Goal: Check status: Check status

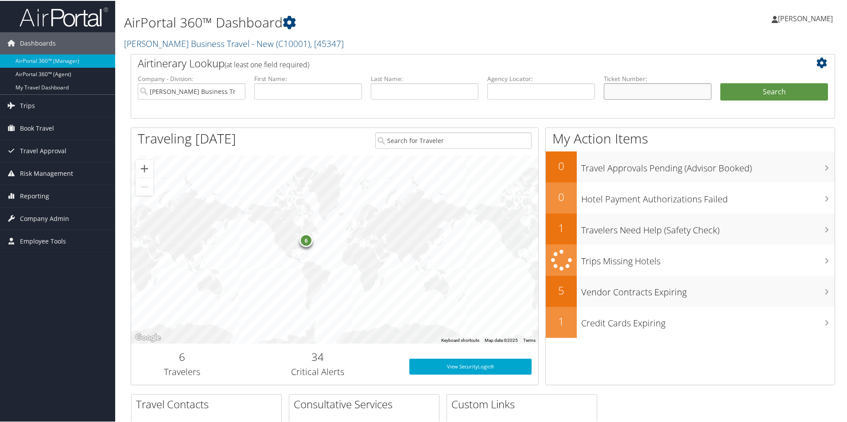
click at [615, 92] on input "text" at bounding box center [658, 90] width 108 height 16
paste input "7146023259"
type input "0167146023259"
click at [729, 86] on button "Search" at bounding box center [774, 91] width 108 height 18
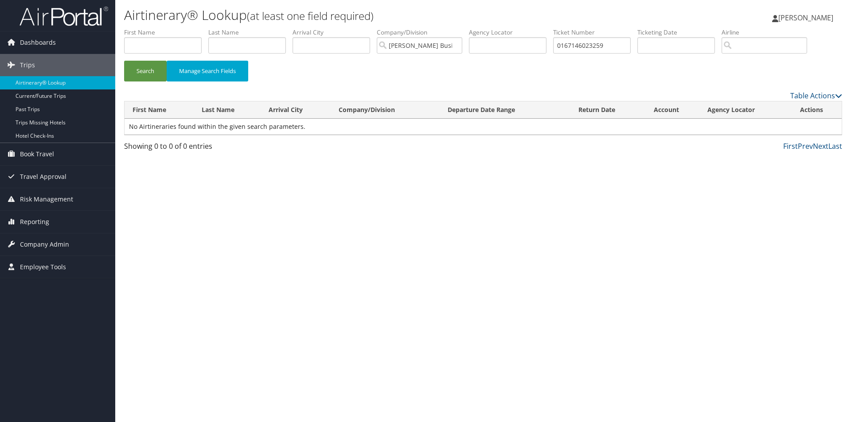
click at [446, 35] on label "Company/Division" at bounding box center [423, 32] width 92 height 9
click at [439, 47] on input "[PERSON_NAME] Business Travel - New" at bounding box center [420, 45] width 86 height 16
click at [143, 75] on button "Search" at bounding box center [145, 71] width 43 height 21
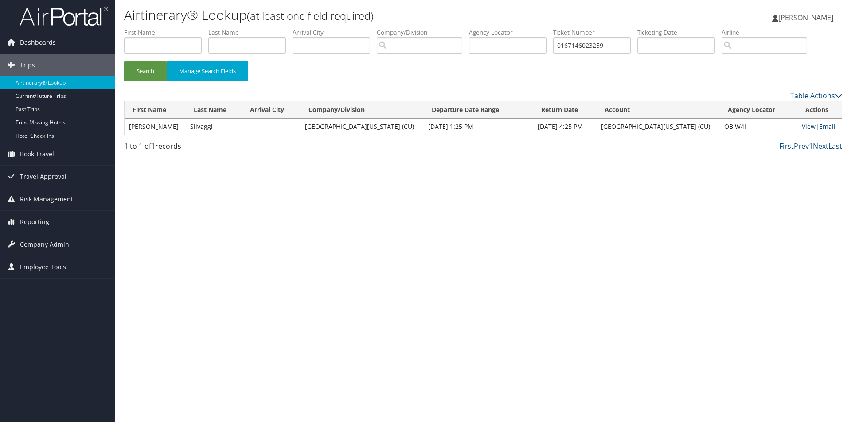
click at [802, 129] on link "View" at bounding box center [809, 126] width 14 height 8
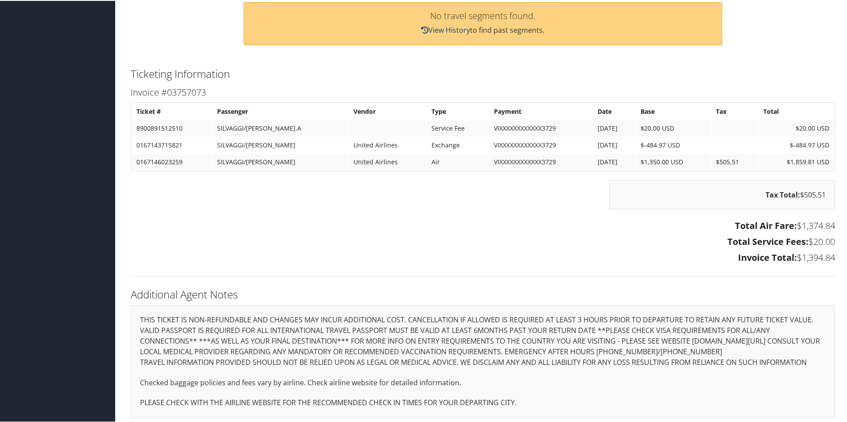
scroll to position [360, 0]
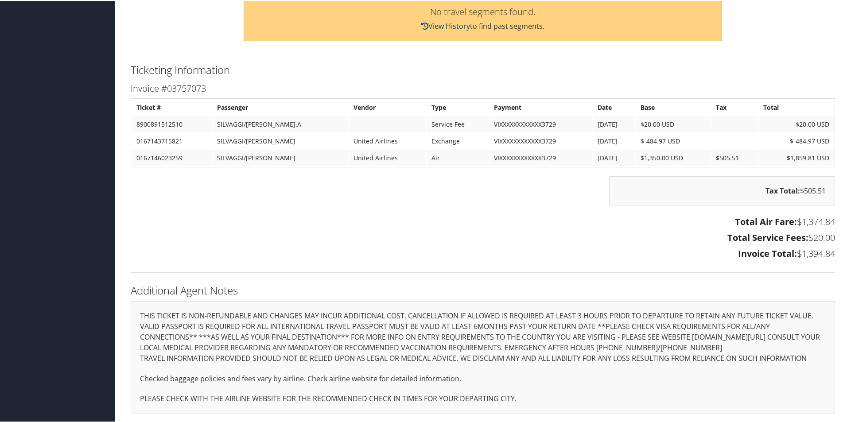
click at [199, 144] on td "0167143715821" at bounding box center [172, 140] width 80 height 16
click at [191, 164] on td "0167146023259" at bounding box center [172, 157] width 80 height 16
drag, startPoint x: 183, startPoint y: 156, endPoint x: 132, endPoint y: 155, distance: 51.4
click at [132, 155] on td "0167146023259" at bounding box center [172, 157] width 80 height 16
click at [194, 158] on td "0167146023259" at bounding box center [172, 157] width 80 height 16
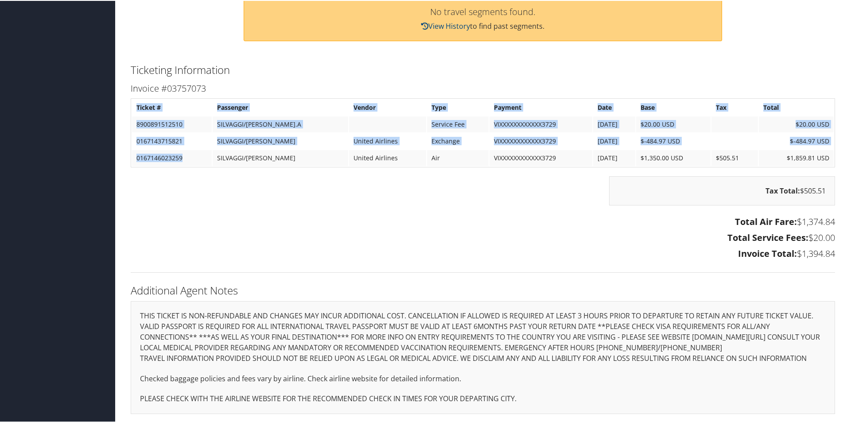
drag, startPoint x: 187, startPoint y: 158, endPoint x: 128, endPoint y: 157, distance: 58.5
click at [128, 157] on div "Invoice #03757073 Ticket # Passenger Vendor Type Payment Date Base Tax Total 89…" at bounding box center [483, 171] width 718 height 183
click at [203, 154] on td "0167146023259" at bounding box center [172, 157] width 80 height 16
click at [153, 155] on td "0167146023259" at bounding box center [172, 157] width 80 height 16
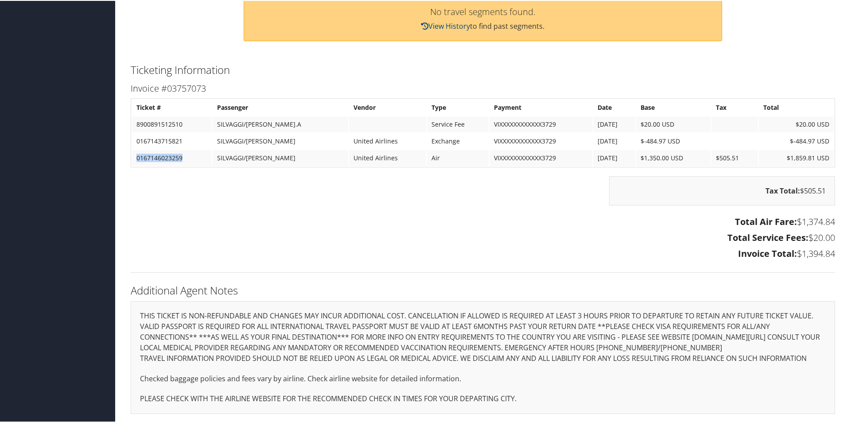
drag, startPoint x: 184, startPoint y: 157, endPoint x: 132, endPoint y: 163, distance: 52.1
click at [132, 163] on td "0167146023259" at bounding box center [172, 157] width 80 height 16
copy td "0167146023259"
click at [190, 157] on td "0167146023259" at bounding box center [172, 157] width 80 height 16
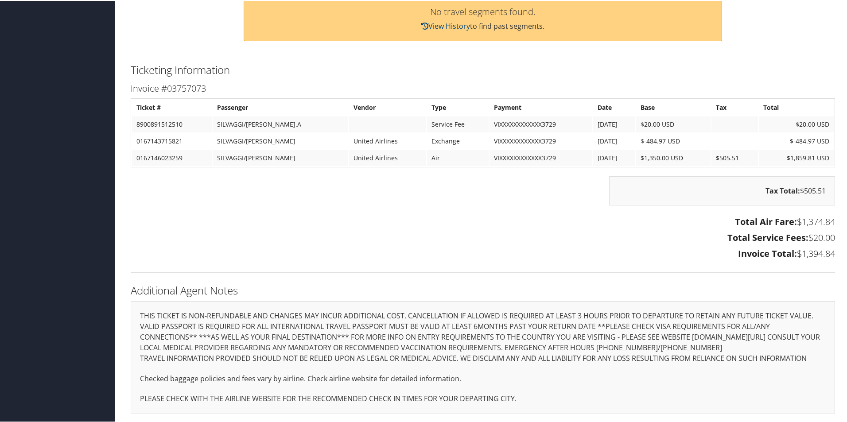
click at [184, 160] on td "0167146023259" at bounding box center [172, 157] width 80 height 16
drag, startPoint x: 184, startPoint y: 156, endPoint x: 136, endPoint y: 160, distance: 48.1
click at [136, 160] on td "0167146023259" at bounding box center [172, 157] width 80 height 16
copy td "0167146023259"
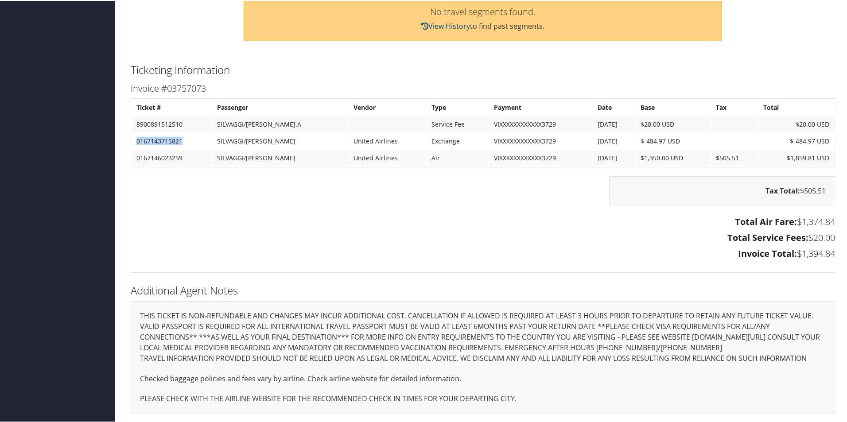
drag, startPoint x: 187, startPoint y: 141, endPoint x: 134, endPoint y: 142, distance: 53.2
click at [134, 142] on td "0167143715821" at bounding box center [172, 140] width 80 height 16
copy td "0167143715821"
click at [192, 157] on td "0167146023259" at bounding box center [172, 157] width 80 height 16
